Goal: Information Seeking & Learning: Learn about a topic

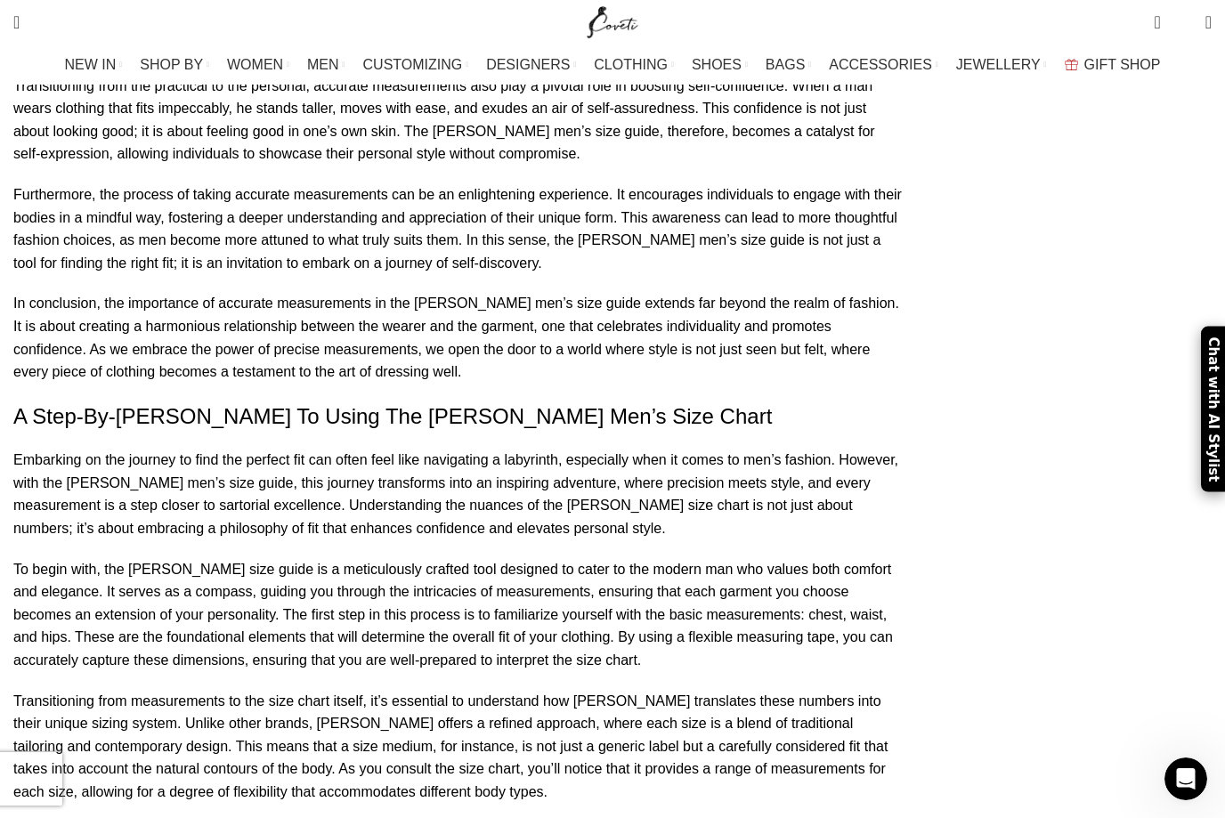
scroll to position [6511, 0]
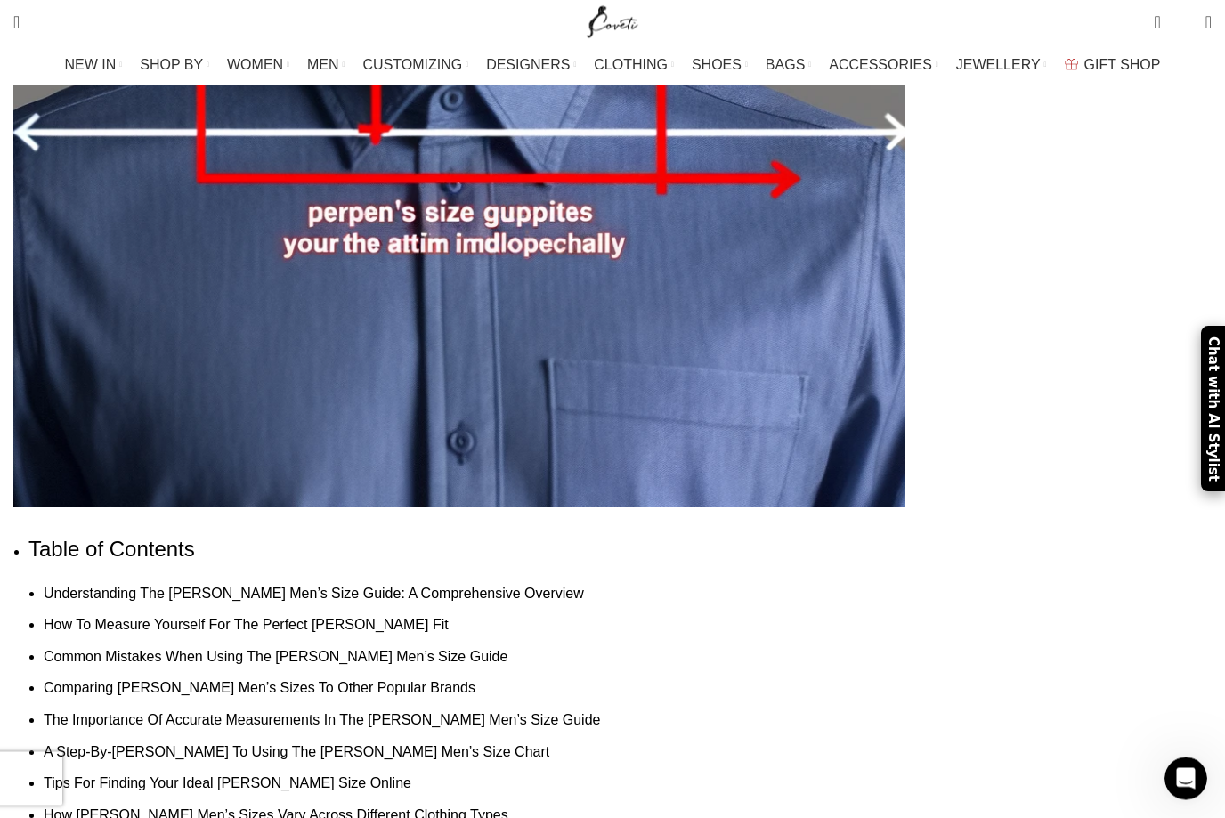
scroll to position [1017, 0]
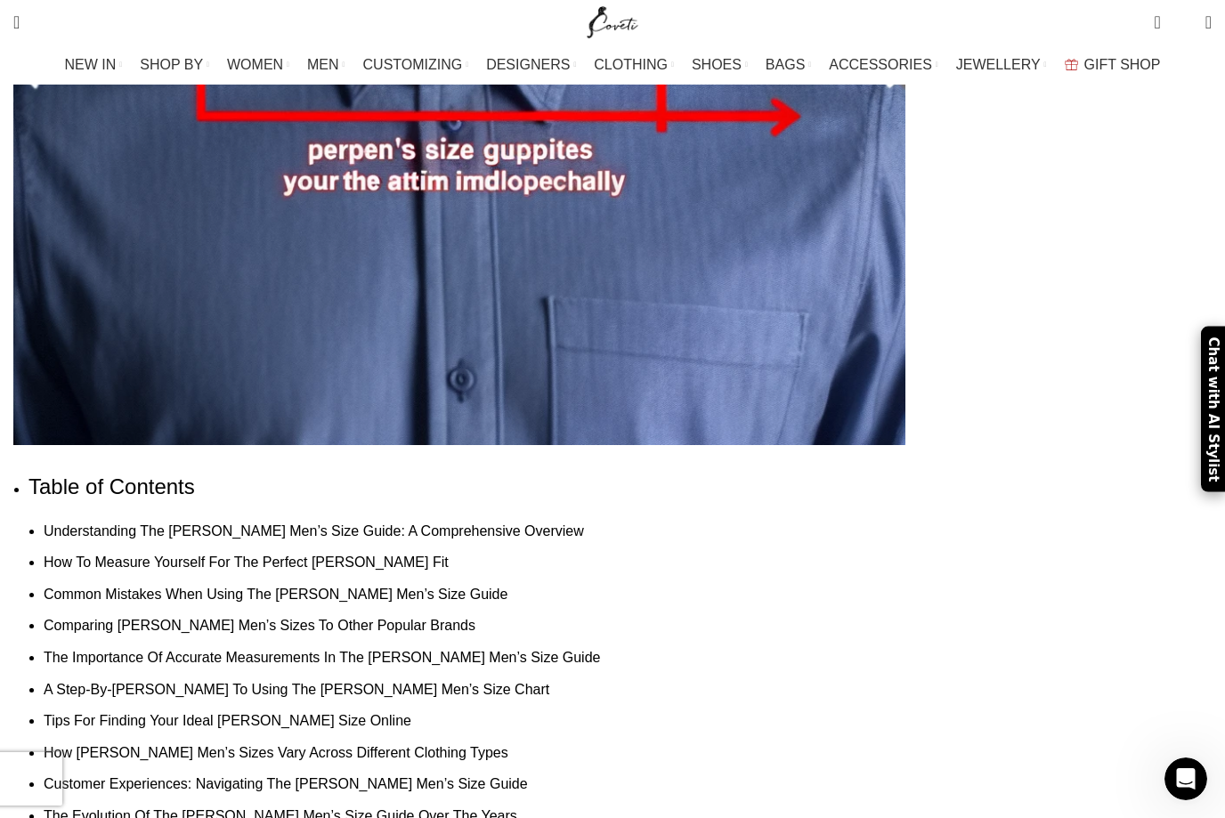
click at [489, 523] on link "Understanding The [PERSON_NAME] Men’s Size Guide: A Comprehensive Overview" at bounding box center [314, 530] width 540 height 15
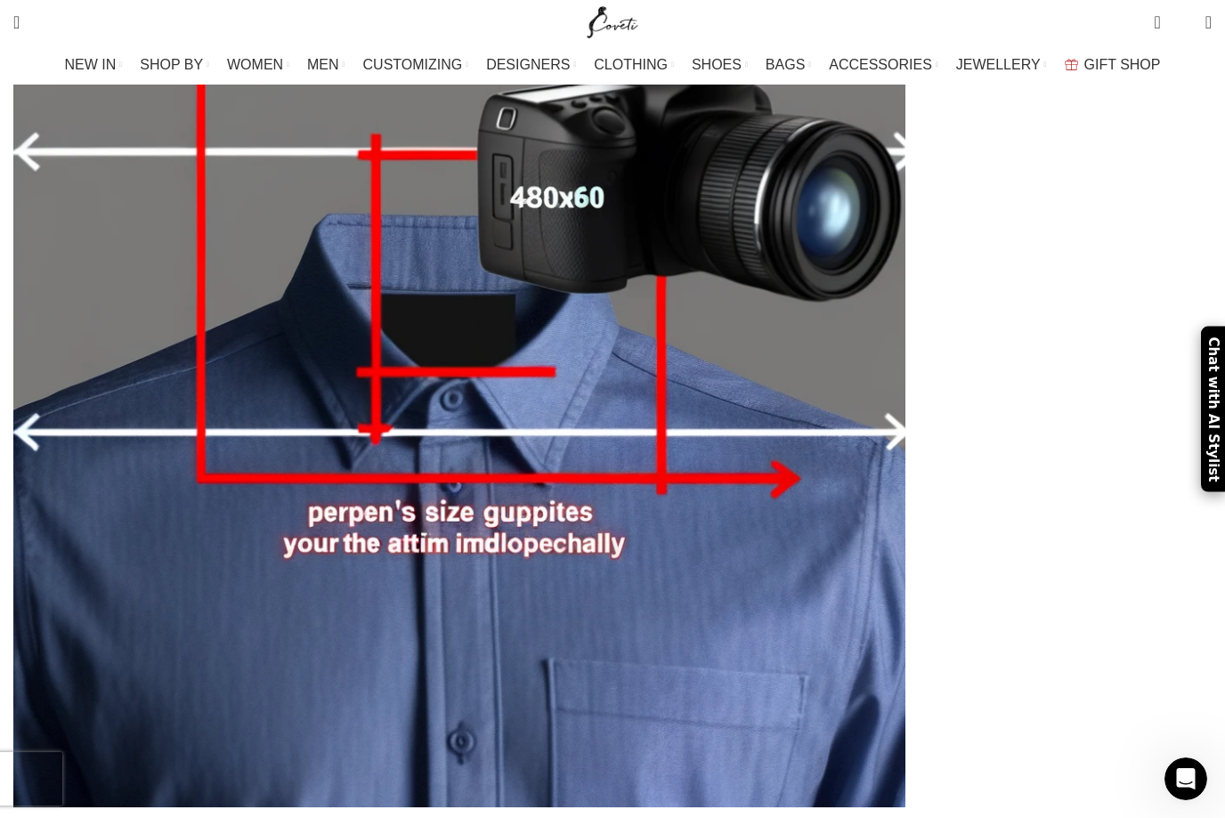
scroll to position [881, 0]
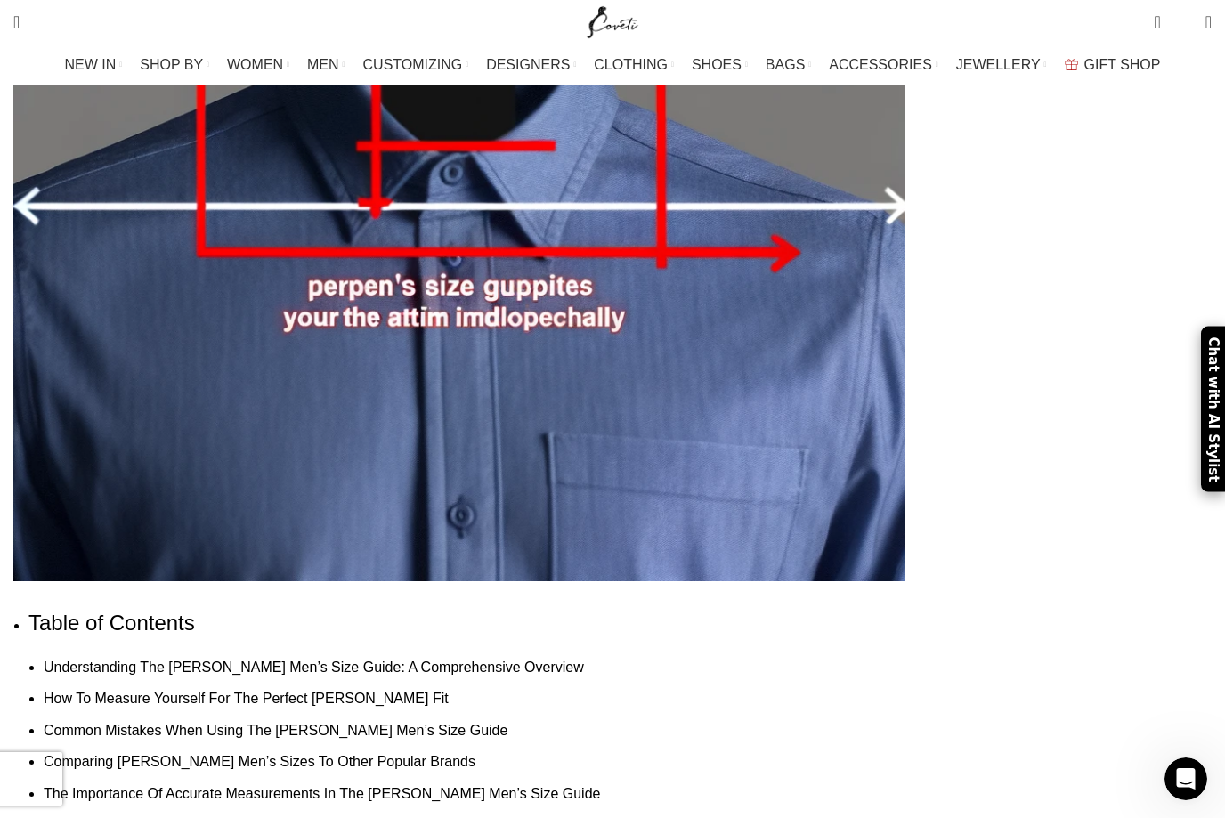
click at [337, 723] on link "Common Mistakes When Using The [PERSON_NAME] Men’s Size Guide" at bounding box center [276, 730] width 464 height 15
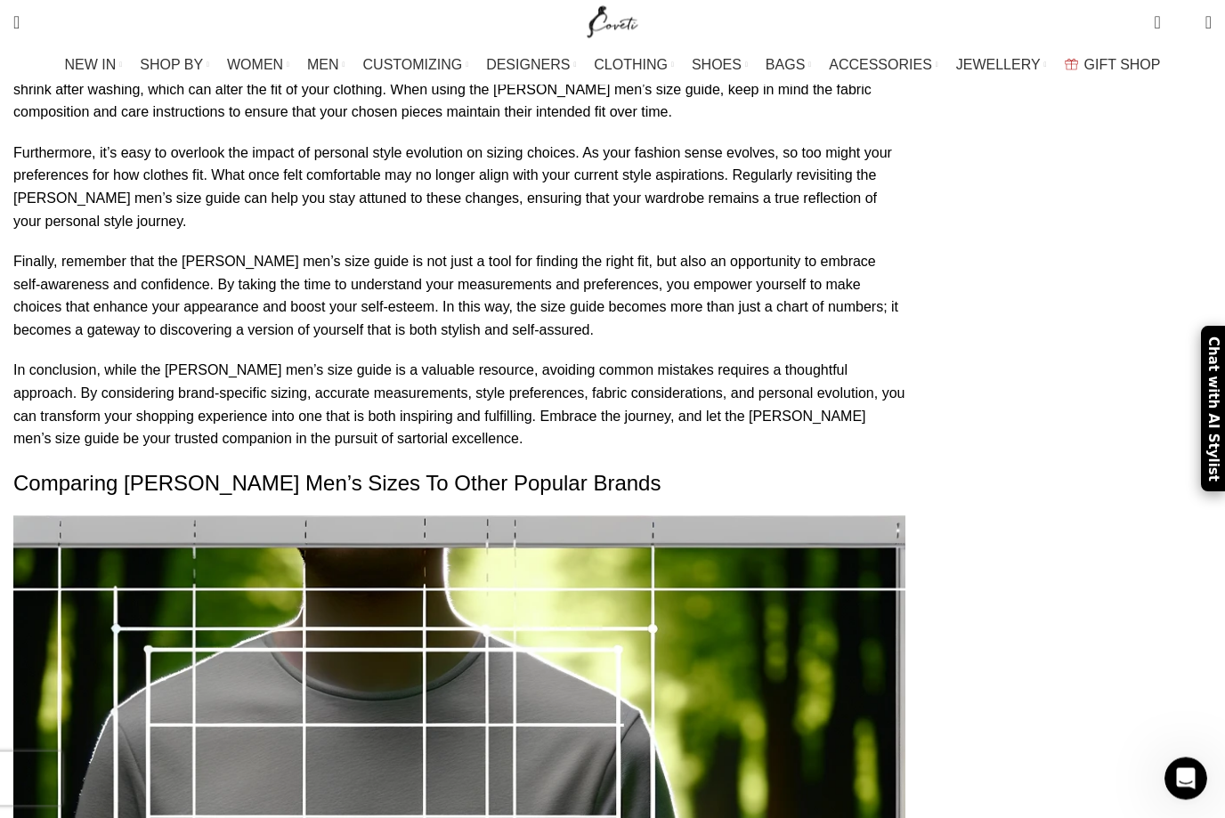
scroll to position [3988, 0]
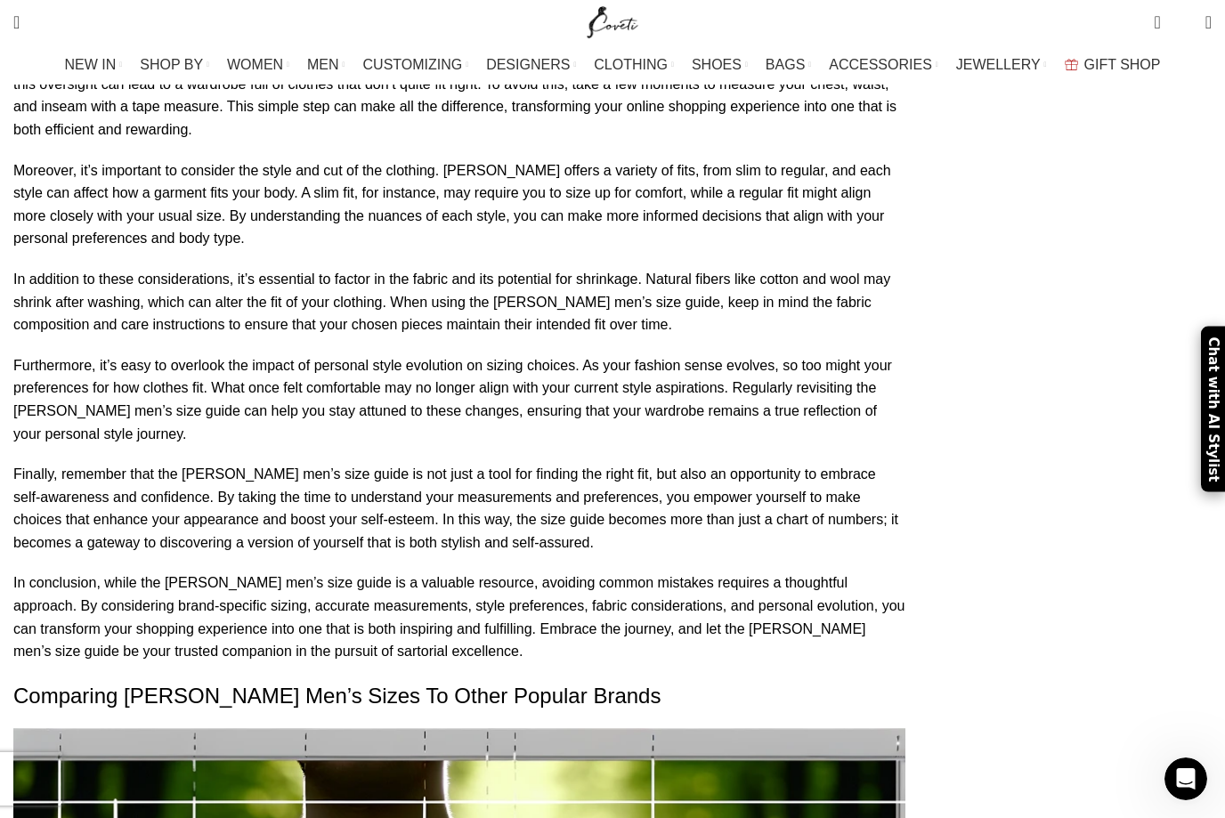
scroll to position [3741, 0]
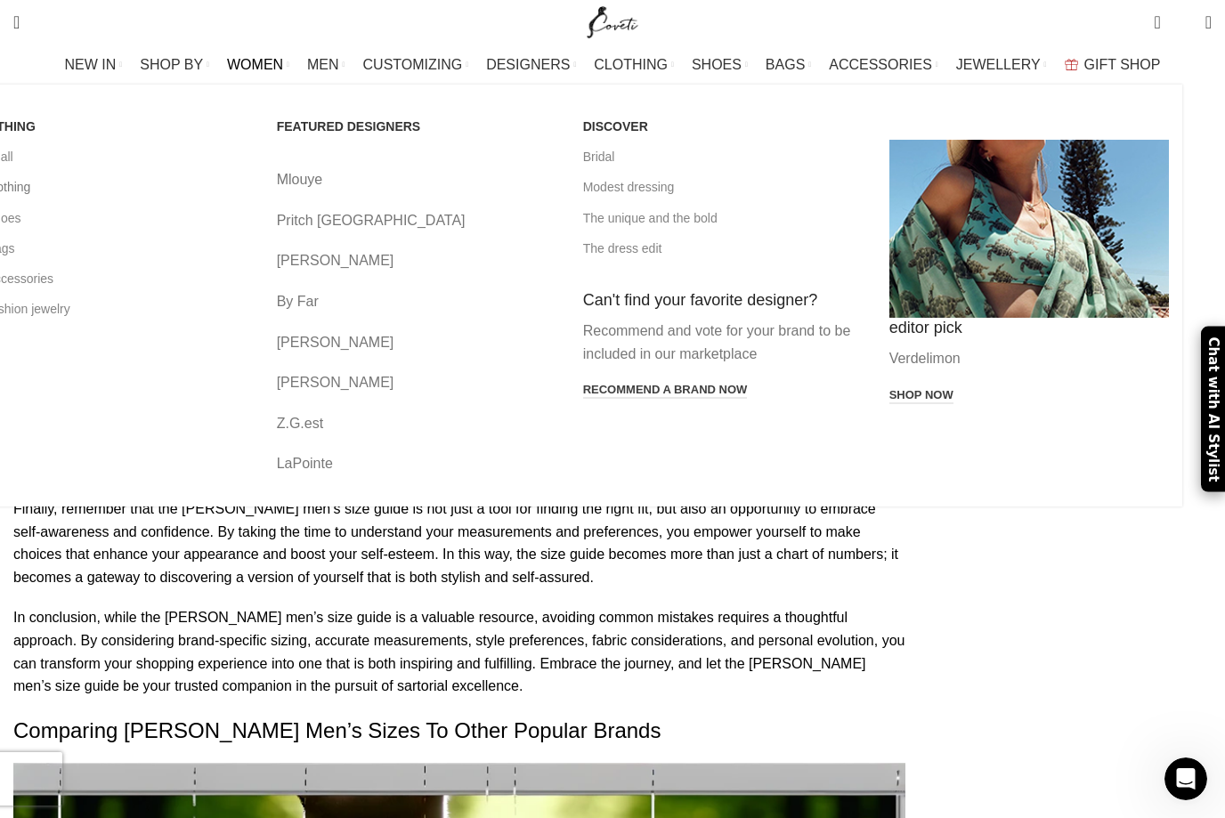
click at [137, 198] on link "All clothing" at bounding box center [110, 187] width 279 height 30
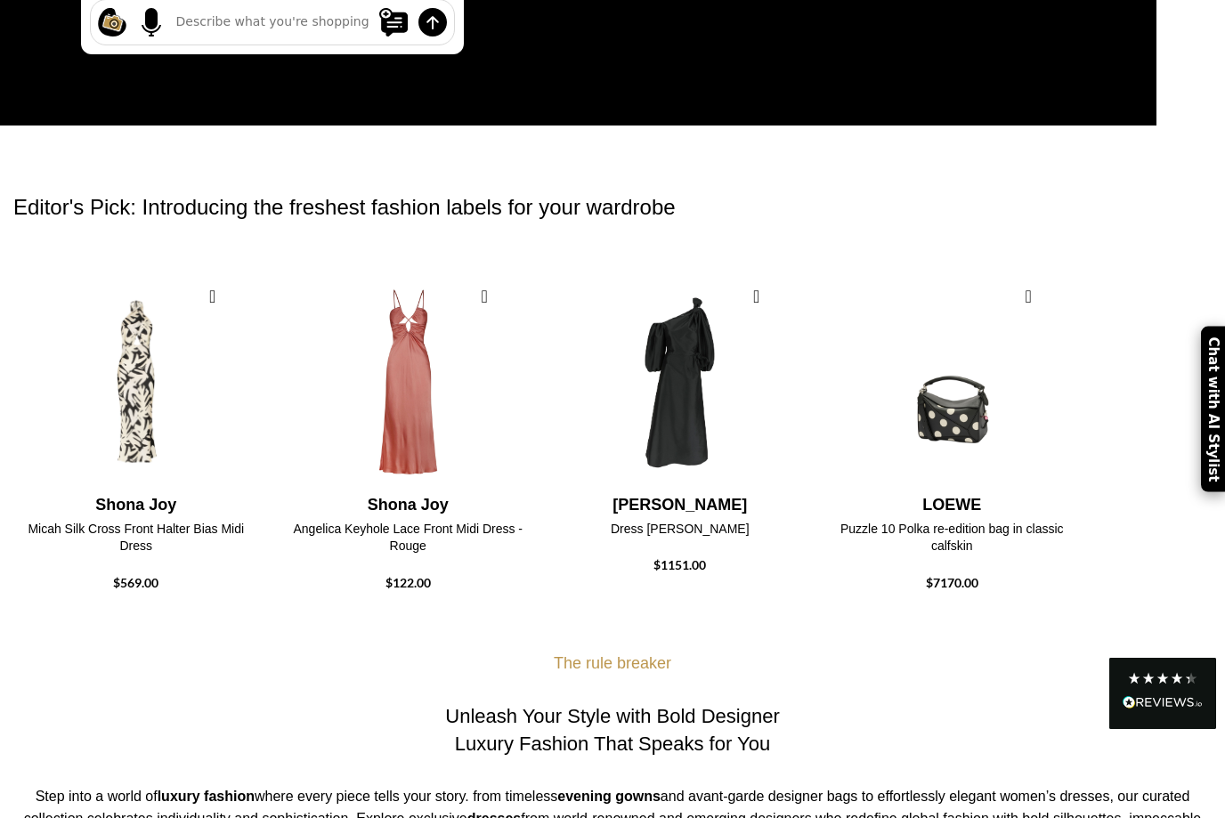
scroll to position [723, 0]
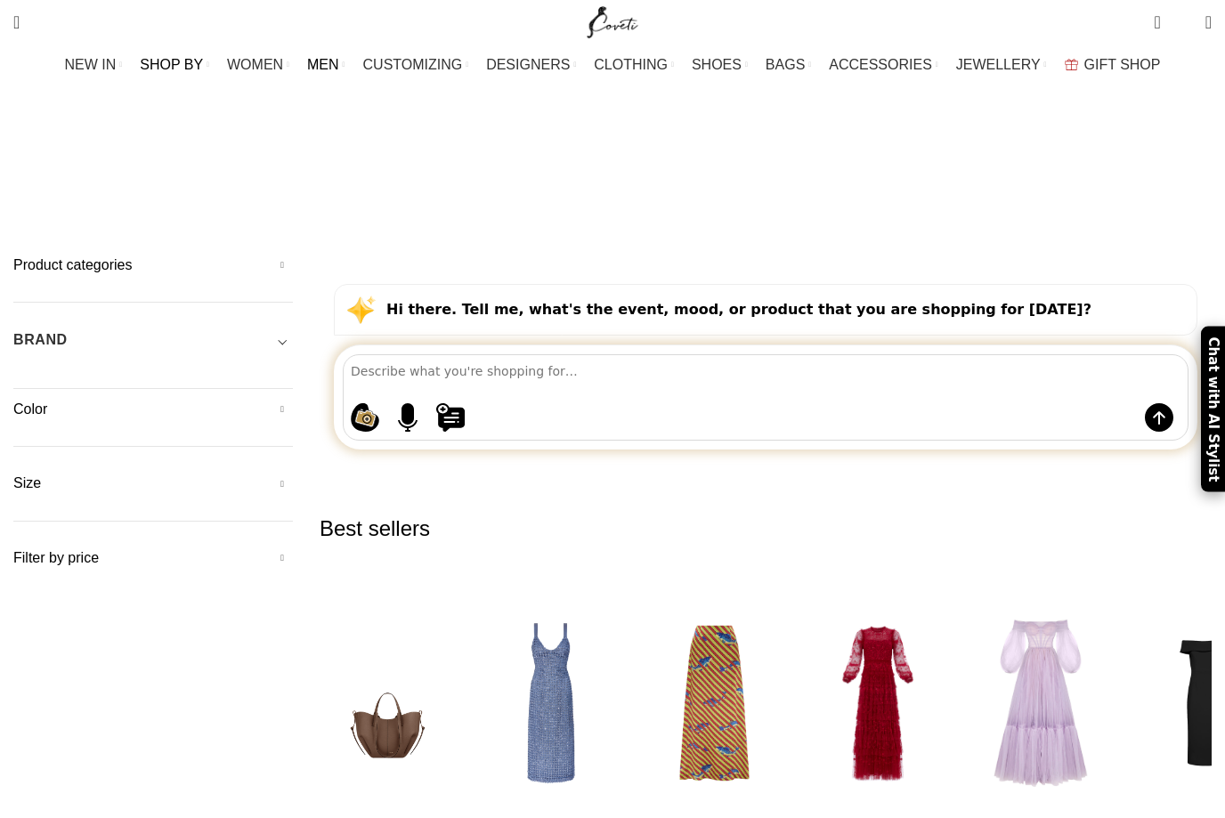
click at [339, 59] on span "MEN" at bounding box center [323, 64] width 32 height 17
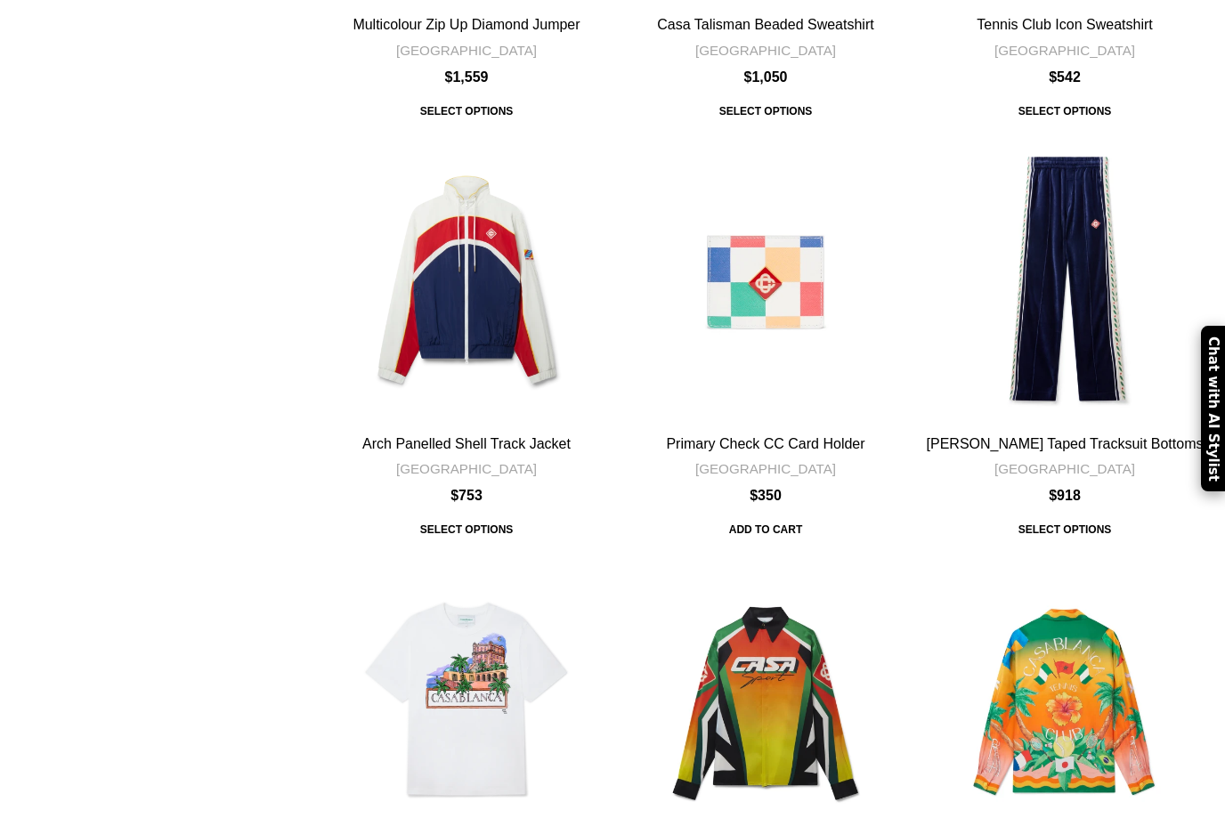
scroll to position [3577, 0]
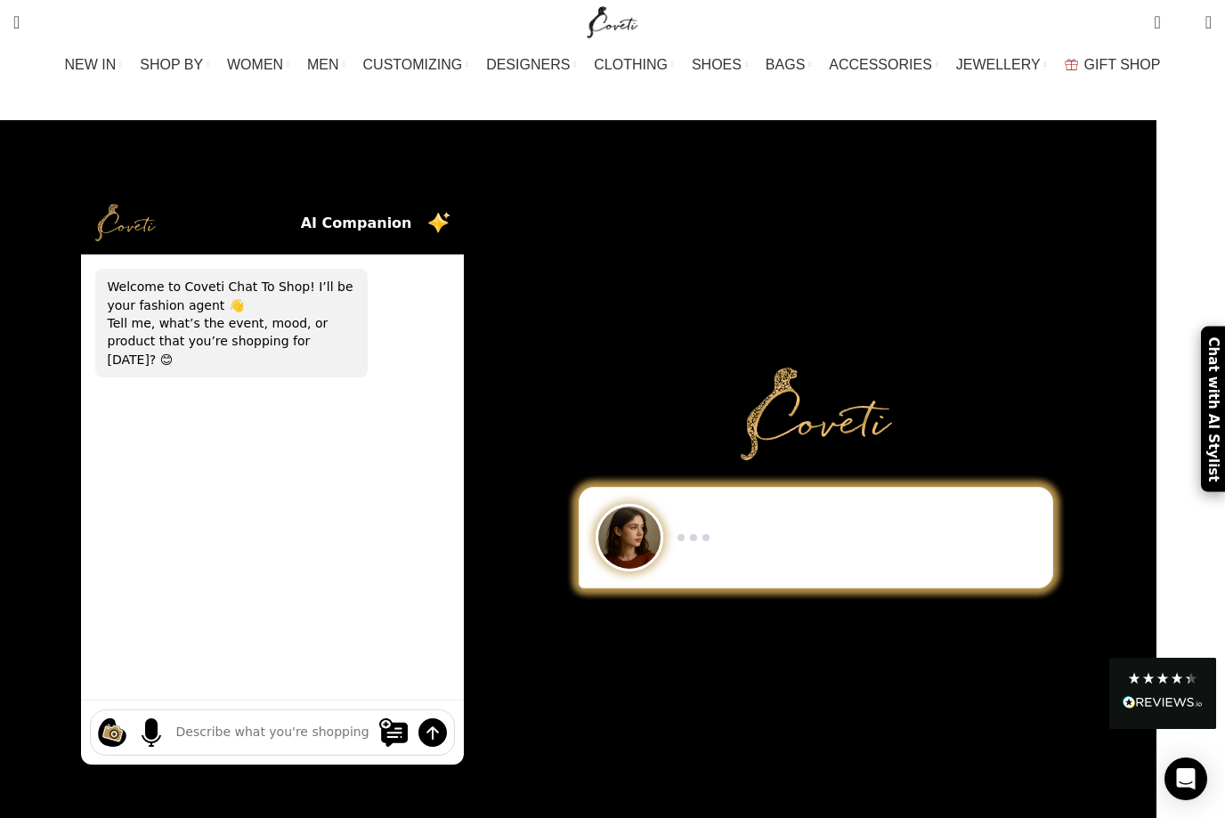
click at [628, 18] on img "Site logo" at bounding box center [613, 22] width 60 height 45
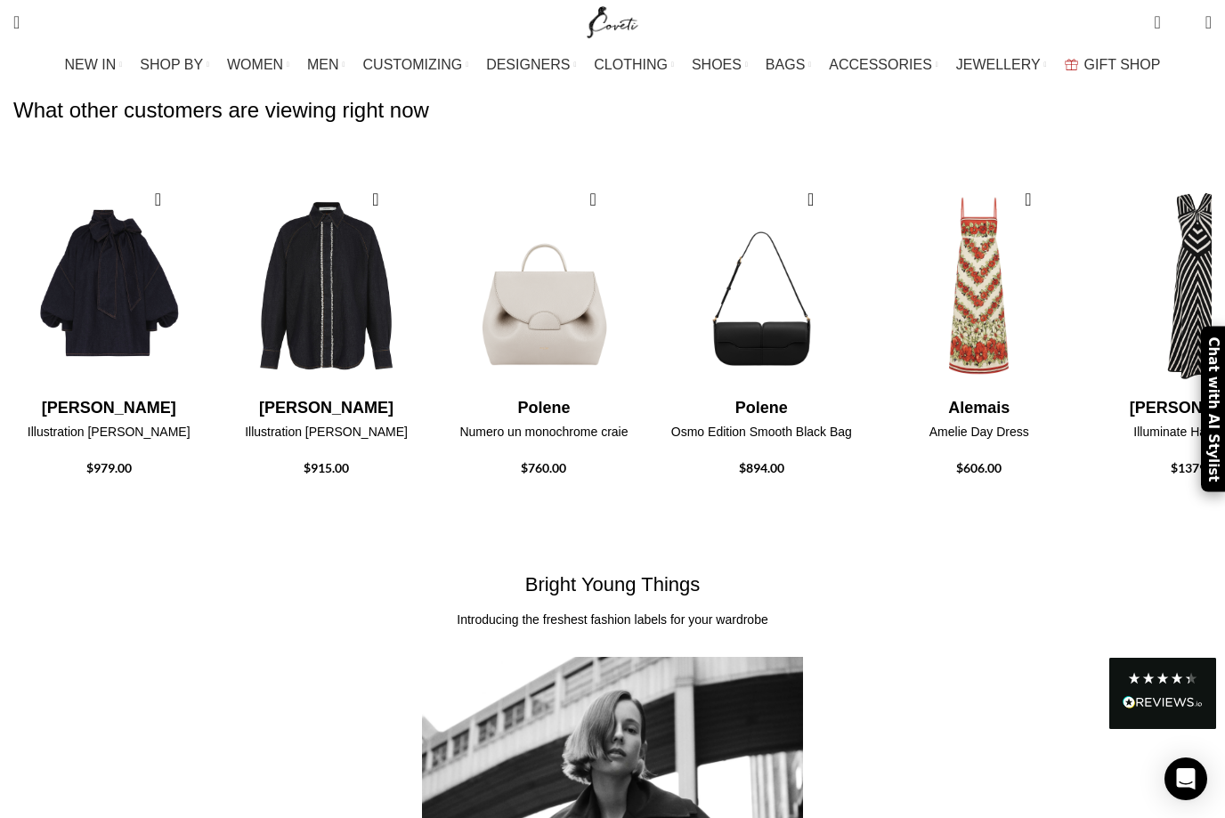
scroll to position [2757, 0]
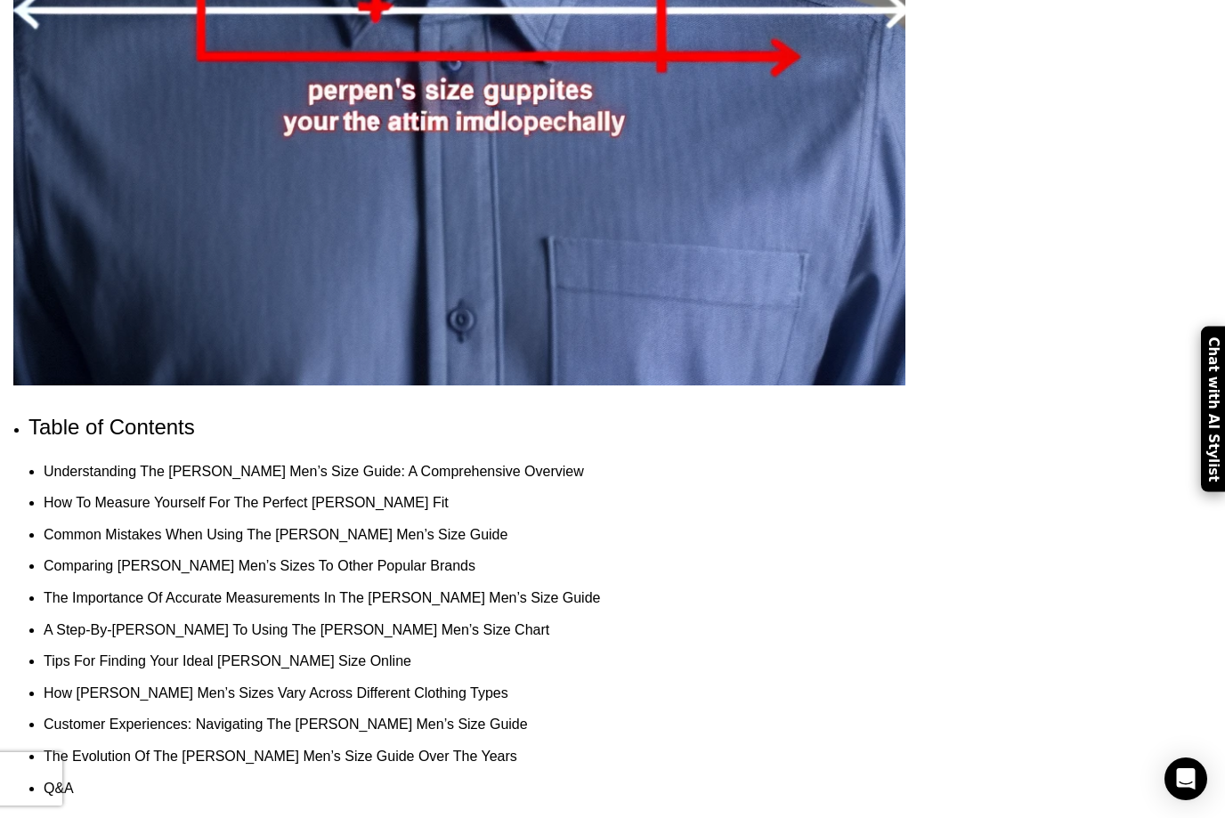
click at [238, 717] on link "Customer Experiences: Navigating The [PERSON_NAME] Men’s Size Guide" at bounding box center [286, 724] width 484 height 15
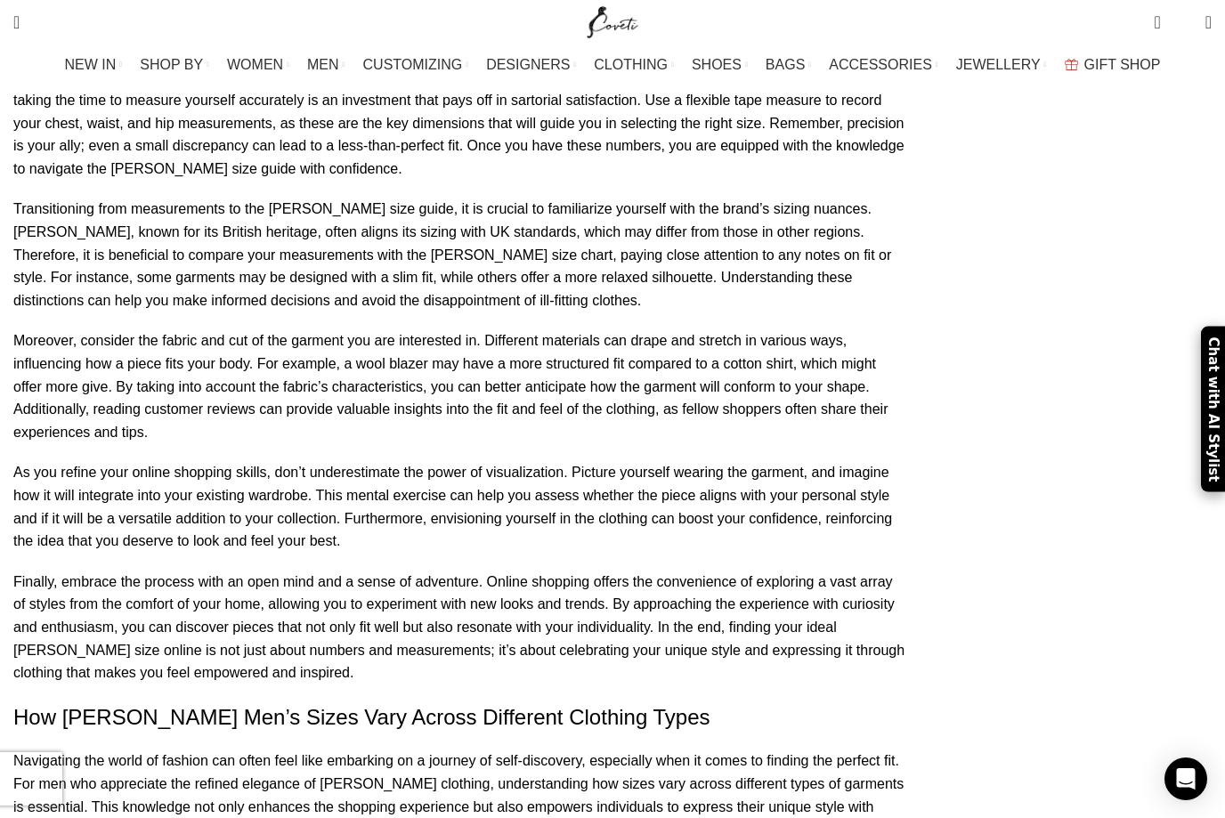
scroll to position [7795, 0]
